Goal: Book appointment/travel/reservation

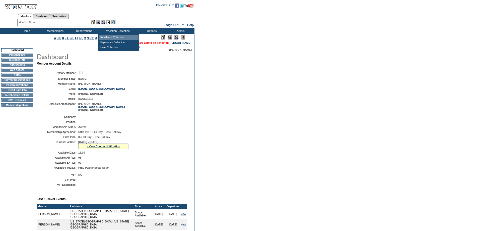
click at [118, 35] on td "Residence Collection" at bounding box center [118, 37] width 39 height 5
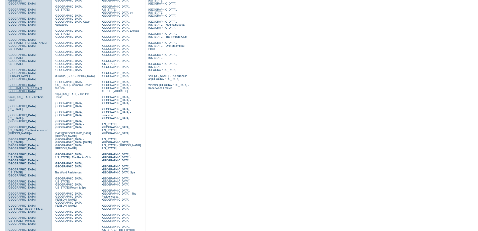
scroll to position [100, 0]
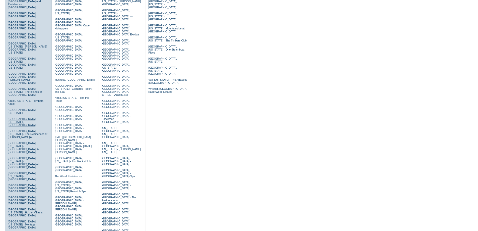
click at [21, 117] on link "[GEOGRAPHIC_DATA], [US_STATE] - [GEOGRAPHIC_DATA]" at bounding box center [22, 121] width 29 height 9
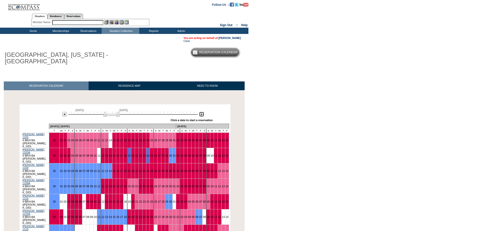
click at [202, 116] on img at bounding box center [201, 114] width 5 height 5
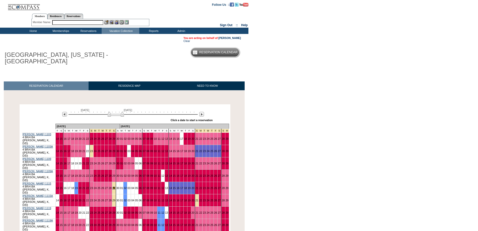
click at [112, 186] on link "29" at bounding box center [113, 187] width 3 height 3
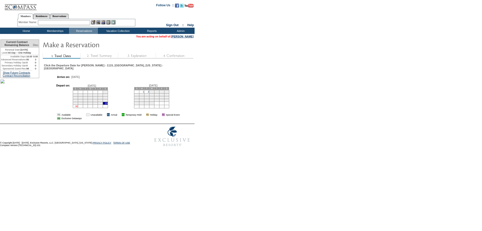
click at [78, 106] on link "30" at bounding box center [76, 106] width 3 height 3
